Goal: Task Accomplishment & Management: Manage account settings

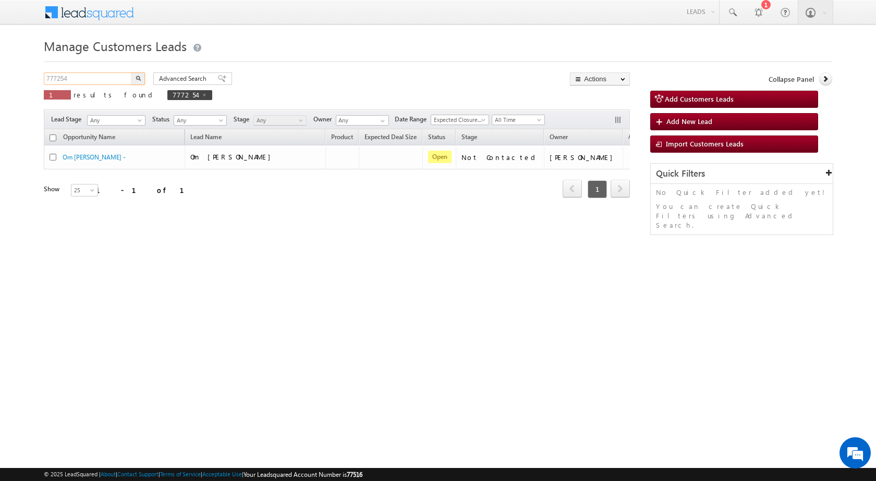
drag, startPoint x: 109, startPoint y: 79, endPoint x: 0, endPoint y: 84, distance: 109.6
click at [0, 84] on body "Menu [PERSON_NAME] sitar a6@ks erve." at bounding box center [438, 148] width 876 height 296
paste input "801316"
type input "801316"
click at [131, 72] on button "button" at bounding box center [138, 78] width 14 height 13
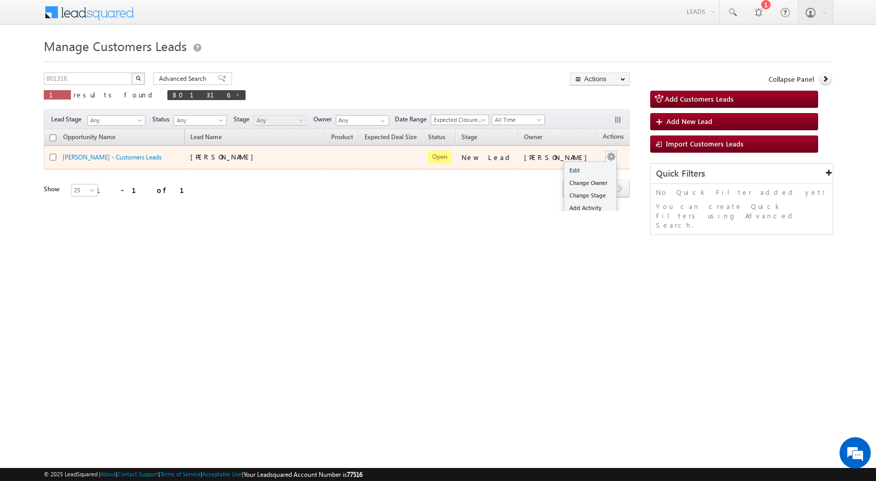
click at [603, 158] on div "Edit Change Owner Change Stage Add Activity Add Task Delete" at bounding box center [611, 158] width 17 height 14
click at [575, 173] on link "Edit" at bounding box center [590, 170] width 52 height 13
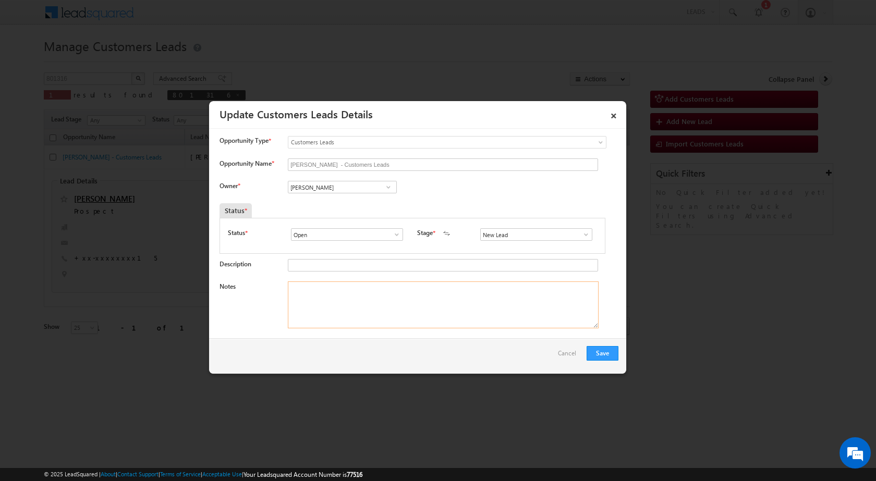
click at [347, 321] on textarea "Notes" at bounding box center [443, 305] width 311 height 47
paste textarea "801316 / [PERSON_NAME] / 9131196215 / P + C / 474007 TO GWALIOR / PLOT VALUE - …"
type textarea "801316 / [PERSON_NAME] / 9131196215 / P + C / 474007 TO GWALIOR / PLOT VALUE - …"
click at [340, 190] on input "[PERSON_NAME]" at bounding box center [342, 187] width 109 height 13
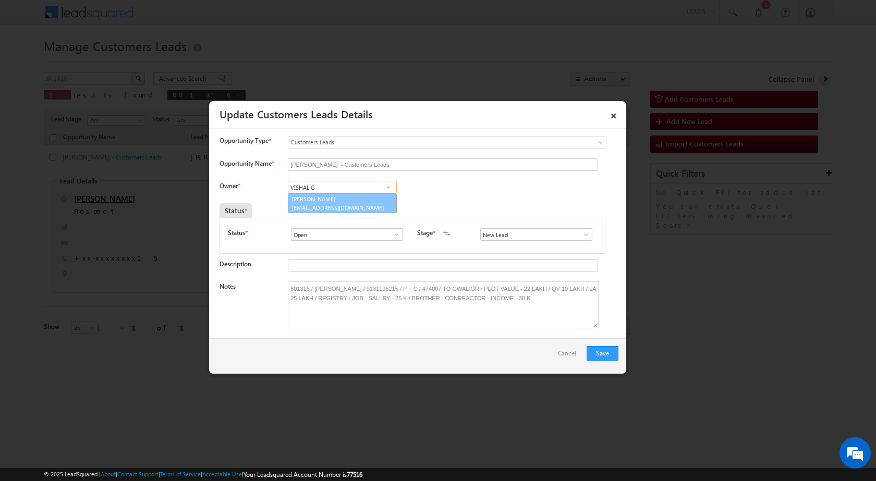
click at [359, 200] on link "[PERSON_NAME] [EMAIL_ADDRESS][DOMAIN_NAME]" at bounding box center [342, 203] width 109 height 20
type input "[PERSON_NAME]"
click at [592, 350] on button "Save" at bounding box center [603, 353] width 32 height 15
